Goal: Task Accomplishment & Management: Manage account settings

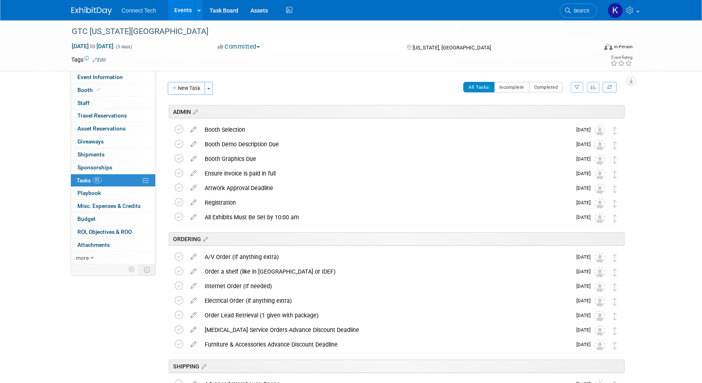
click at [72, 7] on img at bounding box center [91, 11] width 41 height 8
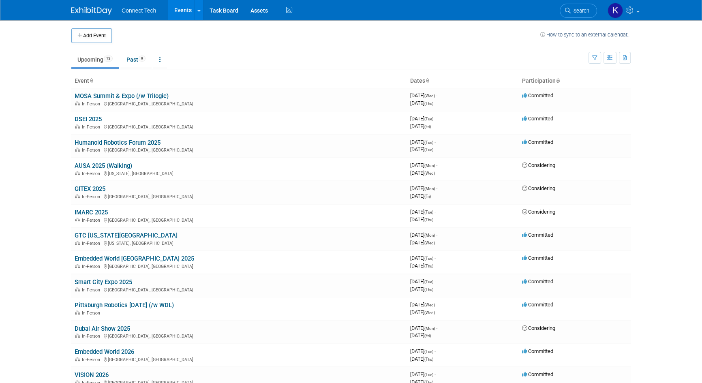
click at [662, 163] on body "Connect Tech Events Add Event Bulk Upload Events Shareable Event Boards Recentl…" at bounding box center [351, 191] width 702 height 383
click at [154, 304] on link "Pittsburgh Robotics [DATE] (/w WDL)" at bounding box center [124, 304] width 99 height 7
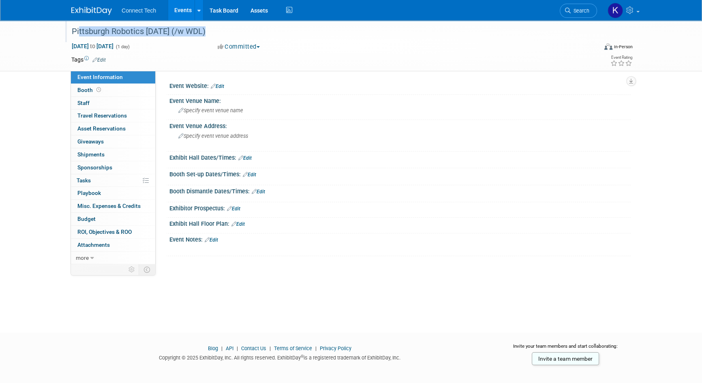
drag, startPoint x: 72, startPoint y: 33, endPoint x: 194, endPoint y: 31, distance: 122.8
click at [194, 31] on div "Pittsburgh Robotics [DATE] (/w WDL)" at bounding box center [327, 31] width 516 height 15
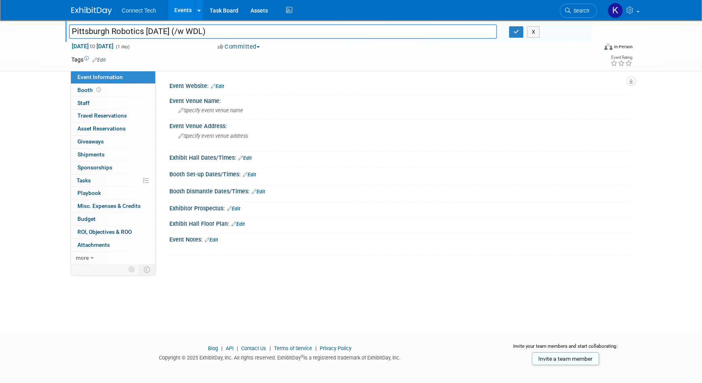
drag, startPoint x: 195, startPoint y: 32, endPoint x: 70, endPoint y: 31, distance: 124.8
click at [70, 31] on input "Pittsburgh Robotics [DATE] (/w WDL)" at bounding box center [283, 31] width 428 height 14
click at [683, 270] on div "Pittsburgh Robotics [DATE] (/w WDL) Pittsburgh Robotics [DATE] (/w WDL) X [DATE…" at bounding box center [351, 169] width 702 height 298
click at [538, 32] on button "X" at bounding box center [533, 31] width 13 height 11
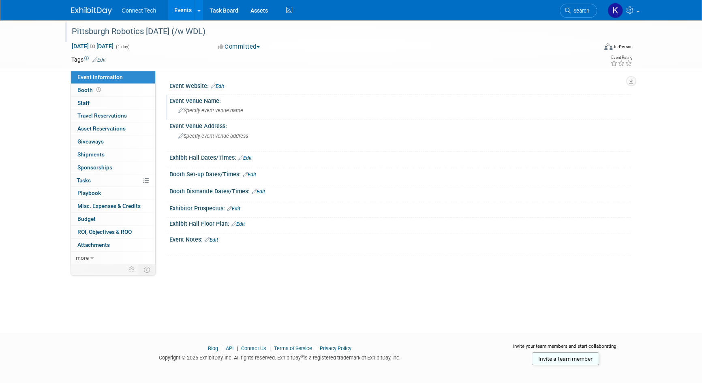
click at [208, 112] on span "Specify event venue name" at bounding box center [210, 110] width 65 height 6
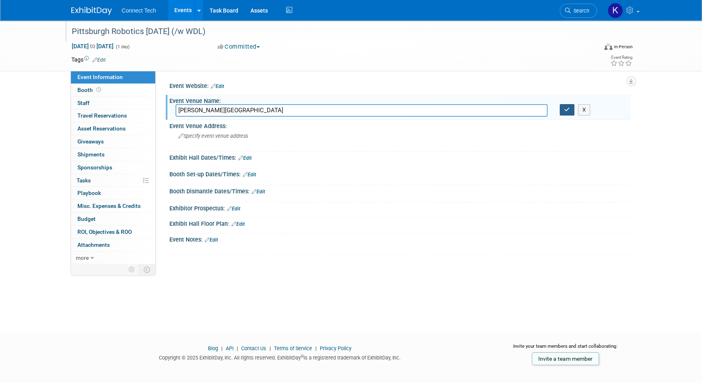
type input "[PERSON_NAME][GEOGRAPHIC_DATA]"
click at [567, 109] on icon "button" at bounding box center [567, 109] width 6 height 5
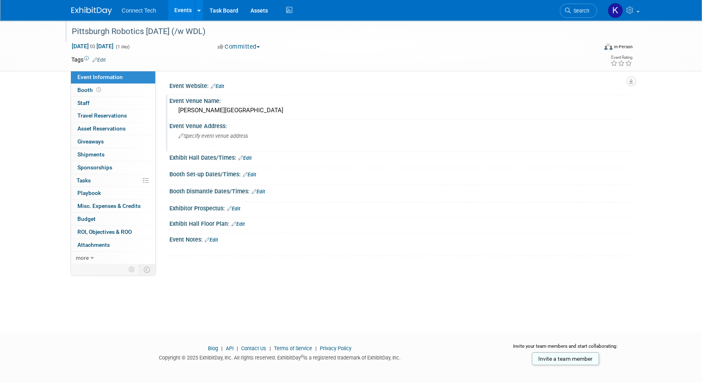
click at [200, 132] on div "Specify event venue address" at bounding box center [265, 139] width 180 height 19
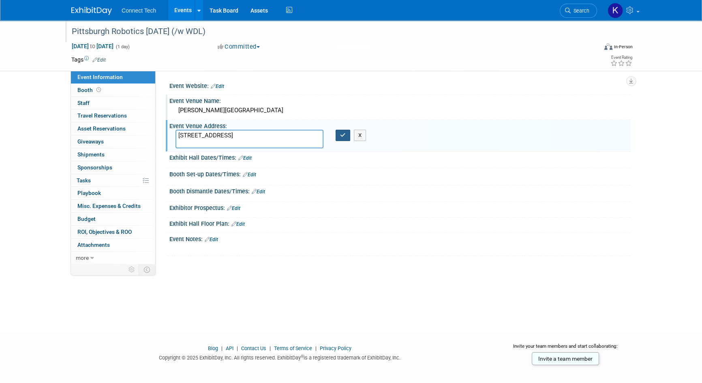
type textarea "[STREET_ADDRESS]"
click at [343, 136] on icon "button" at bounding box center [343, 134] width 6 height 5
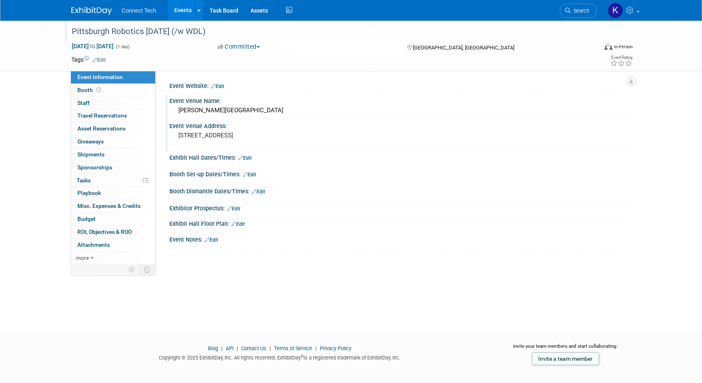
click at [220, 83] on link "Edit" at bounding box center [217, 86] width 13 height 6
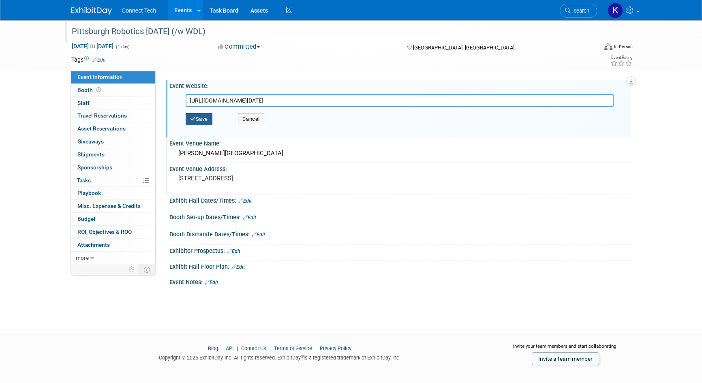
type input "[URL][DOMAIN_NAME][DATE]"
click at [204, 119] on button "Save" at bounding box center [199, 119] width 27 height 12
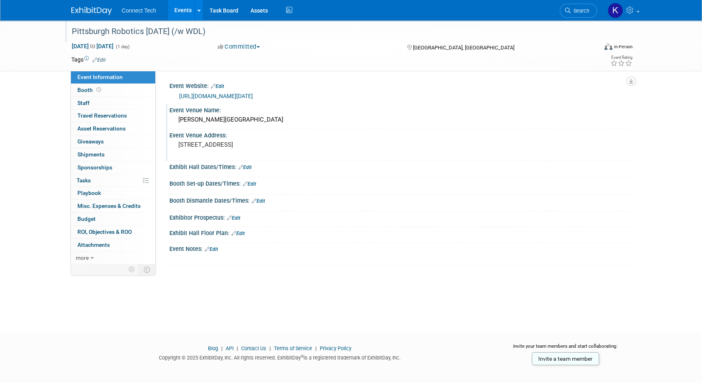
click at [39, 98] on div "Pittsburgh Robotics [DATE] (/w WDL) [DATE] to [DATE] (1 day) [DATE] to [DATE] C…" at bounding box center [351, 169] width 702 height 298
click at [92, 333] on footer "Blog | API | Contact Us | Terms of Service | Privacy Policy Copyright © 2025 Ex…" at bounding box center [351, 361] width 702 height 57
